Goal: Task Accomplishment & Management: Complete application form

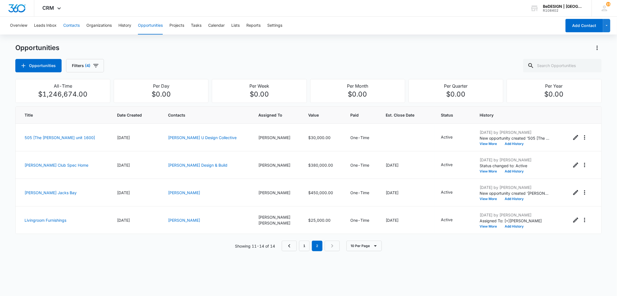
drag, startPoint x: 81, startPoint y: 14, endPoint x: 70, endPoint y: 25, distance: 15.0
click at [79, 16] on div "CRM Apps Reputation Websites Forms CRM Email Social Payments Content Ads Intell…" at bounding box center [308, 8] width 617 height 17
click at [70, 25] on button "Contacts" at bounding box center [71, 26] width 16 height 18
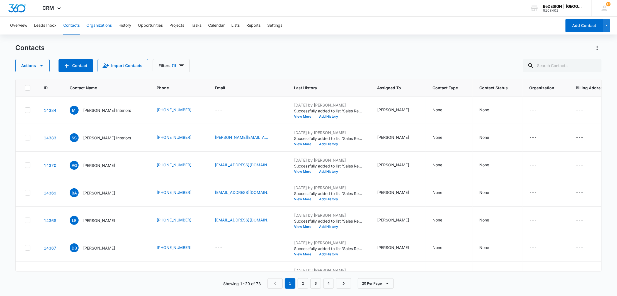
click at [99, 19] on button "Organizations" at bounding box center [98, 26] width 25 height 18
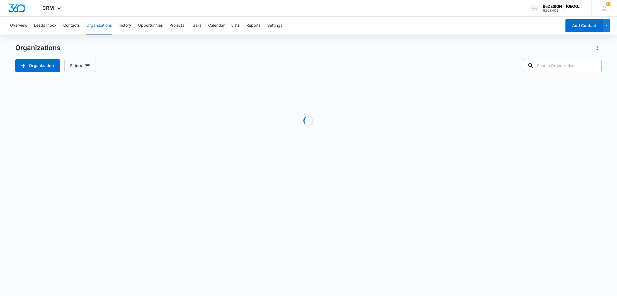
click at [567, 64] on input "text" at bounding box center [562, 65] width 79 height 13
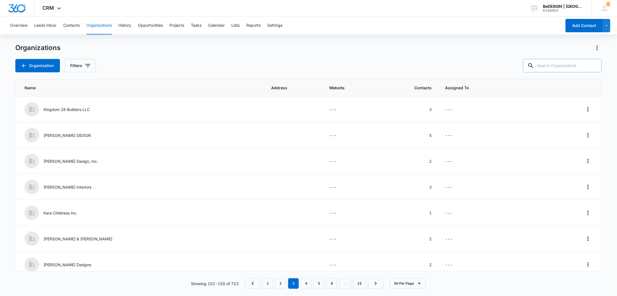
type input "h"
type input "t"
type input "h"
type input "the wm"
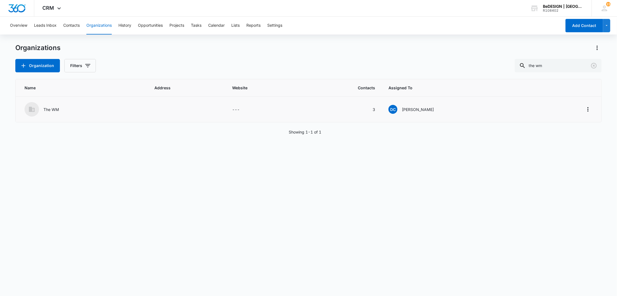
click at [52, 106] on div "The WM" at bounding box center [83, 109] width 116 height 14
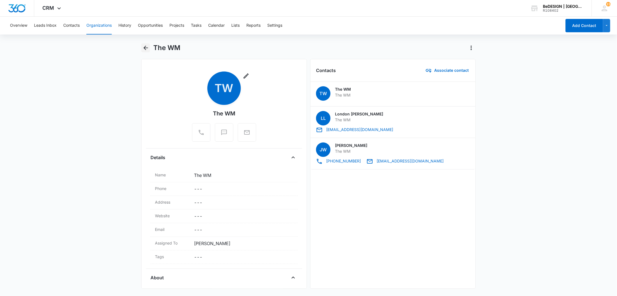
click at [142, 45] on icon "Back" at bounding box center [145, 48] width 7 height 7
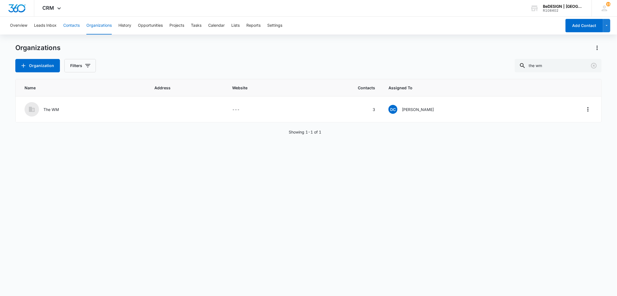
drag, startPoint x: 67, startPoint y: 19, endPoint x: 60, endPoint y: 21, distance: 7.9
click at [68, 20] on button "Contacts" at bounding box center [71, 26] width 16 height 18
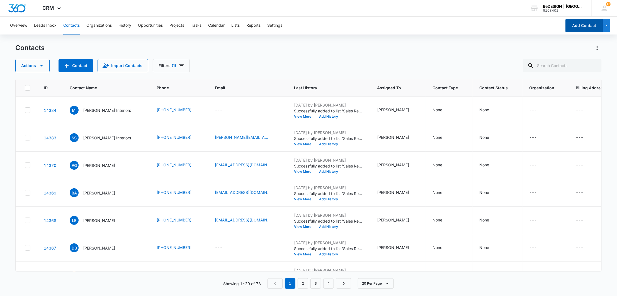
click at [580, 24] on button "Add Contact" at bounding box center [584, 25] width 38 height 13
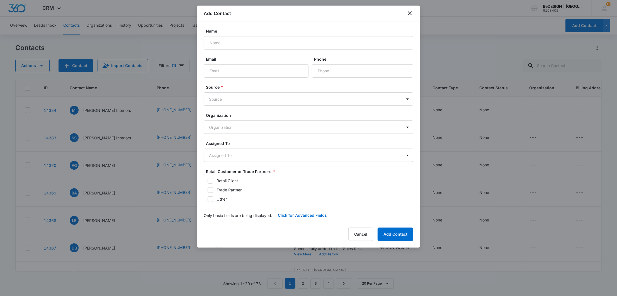
click at [378, 36] on div "Name" at bounding box center [308, 38] width 209 height 21
click at [371, 42] on input "Name" at bounding box center [308, 42] width 209 height 13
type input "A.J"
type input "[EMAIL_ADDRESS][DOMAIN_NAME]"
click at [328, 67] on input "Phone" at bounding box center [362, 70] width 101 height 13
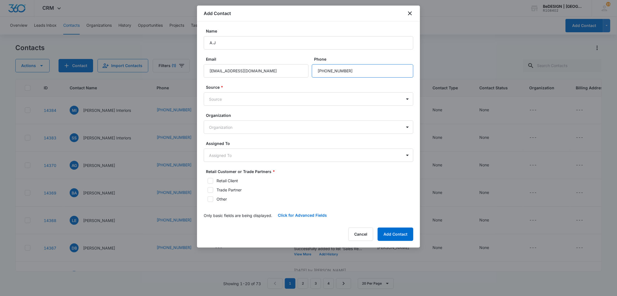
type input "[PHONE_NUMBER]"
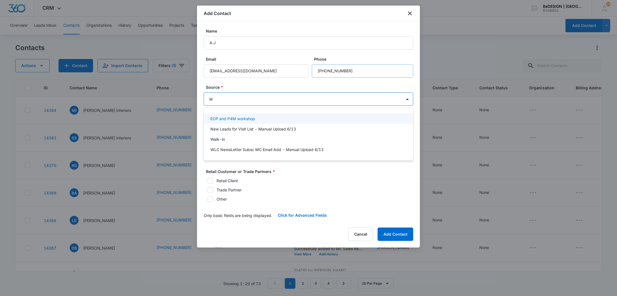
type input "WA"
click at [258, 114] on div "Walk-in" at bounding box center [308, 119] width 209 height 10
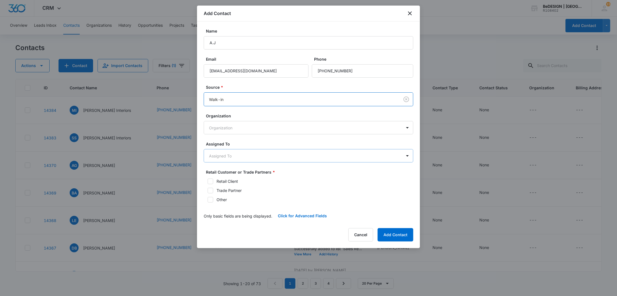
click at [251, 151] on body "CRM Apps Reputation Websites Forms CRM Email Social Payments Content Ads Intell…" at bounding box center [308, 148] width 617 height 296
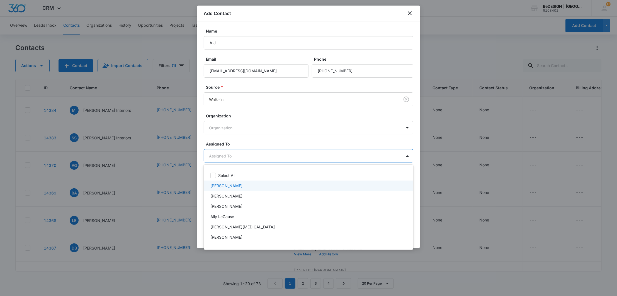
click at [244, 185] on div "[PERSON_NAME]" at bounding box center [307, 186] width 195 height 6
click at [266, 141] on div at bounding box center [308, 148] width 617 height 296
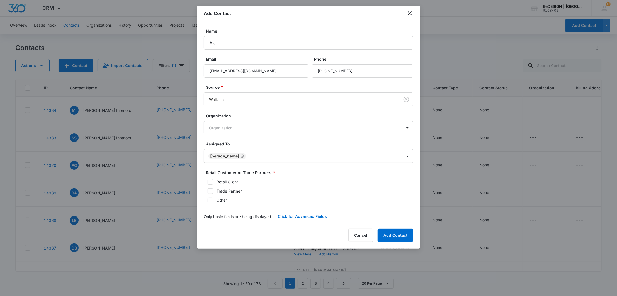
click at [215, 182] on label "Retail Client" at bounding box center [308, 182] width 209 height 6
click at [207, 182] on input "Retail Client" at bounding box center [206, 182] width 4 height 4
checkbox input "true"
click at [212, 188] on div "Retail Client Trade Partner Other" at bounding box center [308, 191] width 209 height 24
click at [211, 191] on icon at bounding box center [210, 191] width 5 height 5
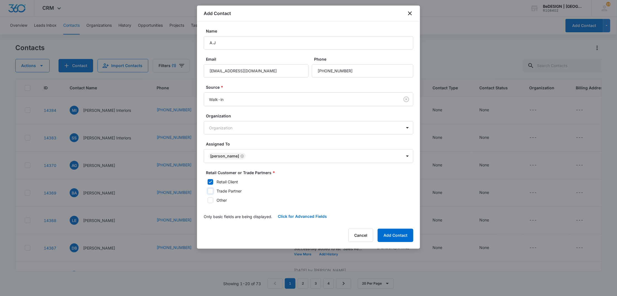
click at [207, 191] on input "Trade Partner" at bounding box center [206, 191] width 4 height 4
checkbox input "true"
click at [212, 183] on icon at bounding box center [210, 182] width 5 height 5
click at [207, 183] on input "Retail Client" at bounding box center [206, 182] width 4 height 4
checkbox input "false"
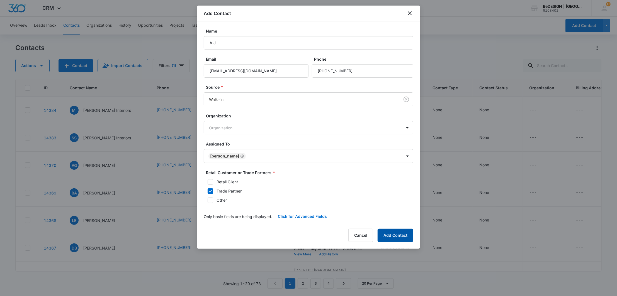
click at [397, 236] on button "Add Contact" at bounding box center [395, 235] width 36 height 13
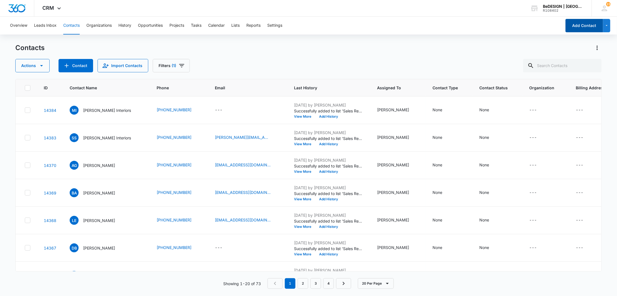
click at [568, 29] on button "Add Contact" at bounding box center [584, 25] width 38 height 13
